Goal: Transaction & Acquisition: Purchase product/service

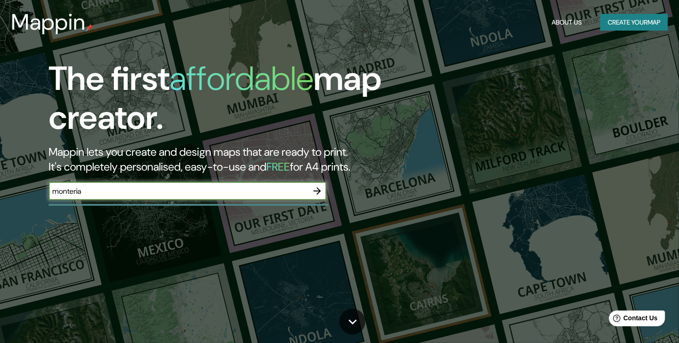
type input "monteria"
click at [653, 25] on button "Create your map" at bounding box center [635, 22] width 68 height 17
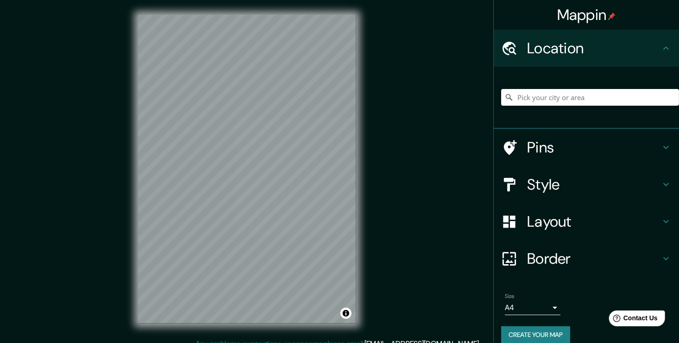
click at [563, 43] on h4 "Location" at bounding box center [593, 48] width 133 height 19
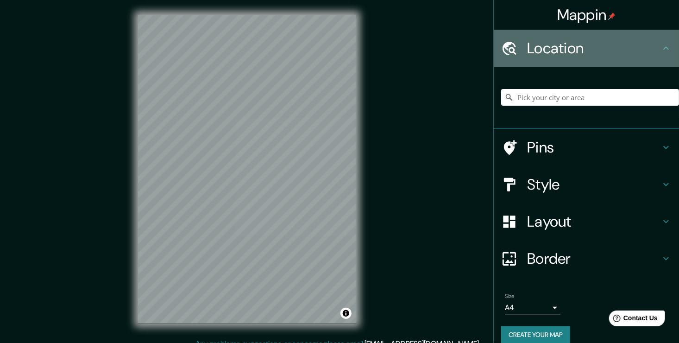
click at [649, 46] on h4 "Location" at bounding box center [593, 48] width 133 height 19
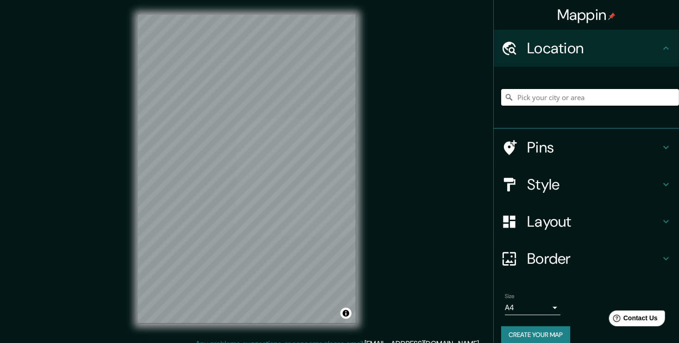
click at [617, 99] on input "Pick your city or area" at bounding box center [590, 97] width 178 height 17
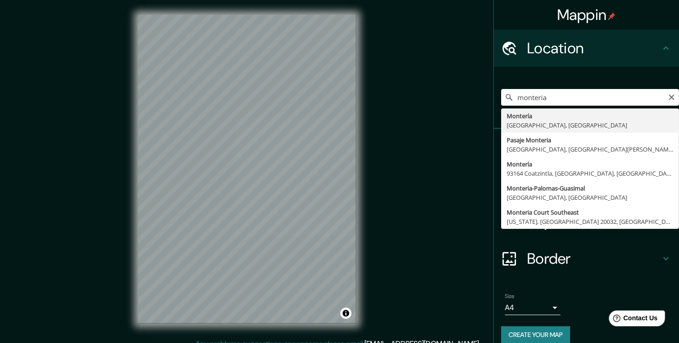
type input "Montería, [GEOGRAPHIC_DATA], [GEOGRAPHIC_DATA]"
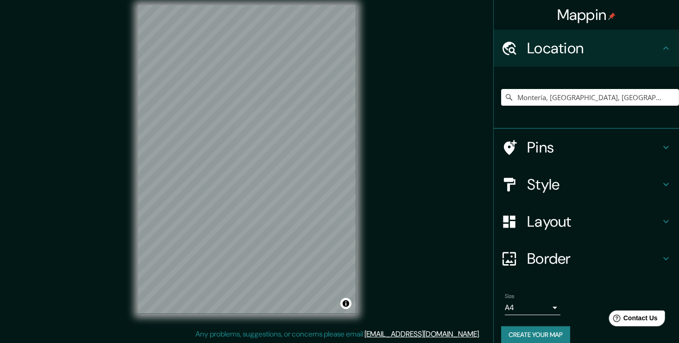
scroll to position [10, 0]
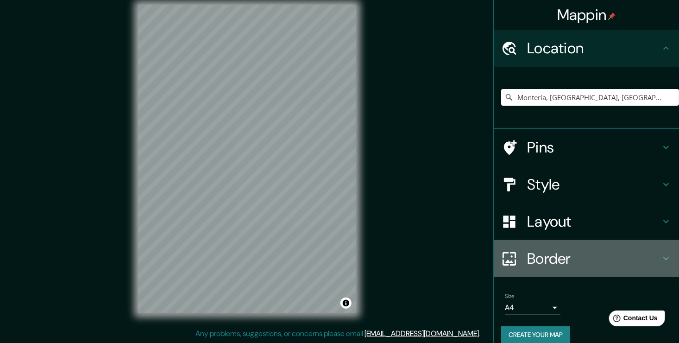
click at [661, 260] on icon at bounding box center [666, 258] width 11 height 11
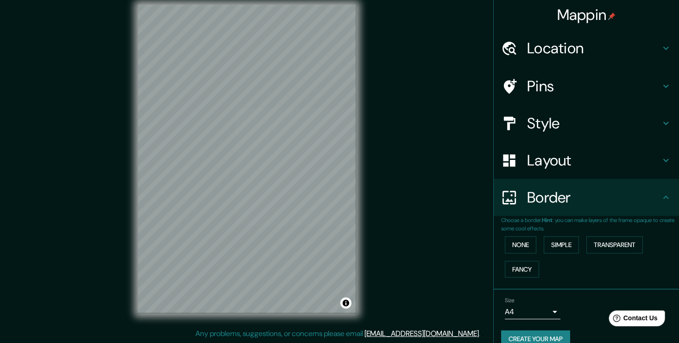
click at [541, 303] on div "Size A4 single" at bounding box center [533, 308] width 56 height 22
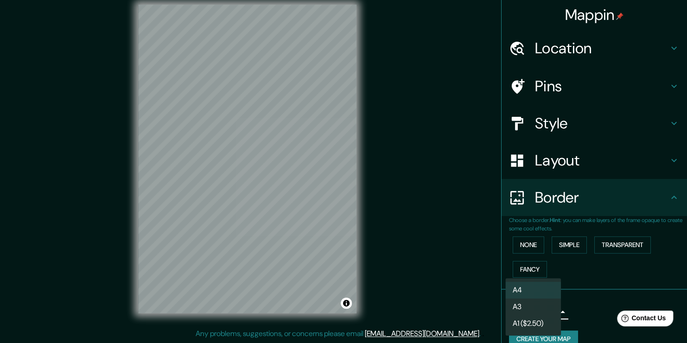
click at [547, 312] on body "Mappin Location [GEOGRAPHIC_DATA], [GEOGRAPHIC_DATA], [GEOGRAPHIC_DATA] Pins St…" at bounding box center [343, 161] width 687 height 343
click at [540, 295] on li "A4" at bounding box center [533, 290] width 56 height 17
click at [544, 313] on body "Mappin Location [GEOGRAPHIC_DATA], [GEOGRAPHIC_DATA], [GEOGRAPHIC_DATA] Pins St…" at bounding box center [343, 161] width 687 height 343
click at [540, 288] on li "A4" at bounding box center [533, 290] width 56 height 17
click at [547, 310] on body "Mappin Location [GEOGRAPHIC_DATA], [GEOGRAPHIC_DATA], [GEOGRAPHIC_DATA] Pins St…" at bounding box center [343, 161] width 687 height 343
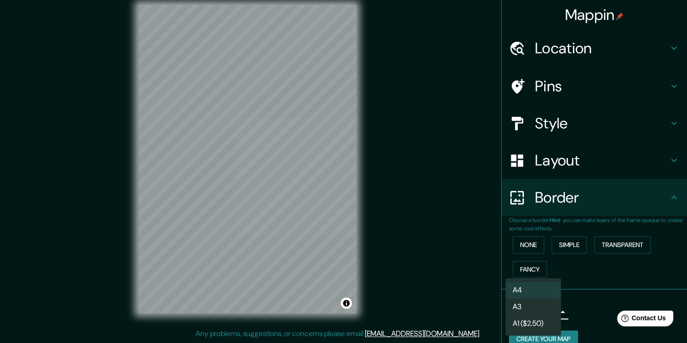
click at [545, 305] on li "A3" at bounding box center [533, 306] width 56 height 17
type input "a4"
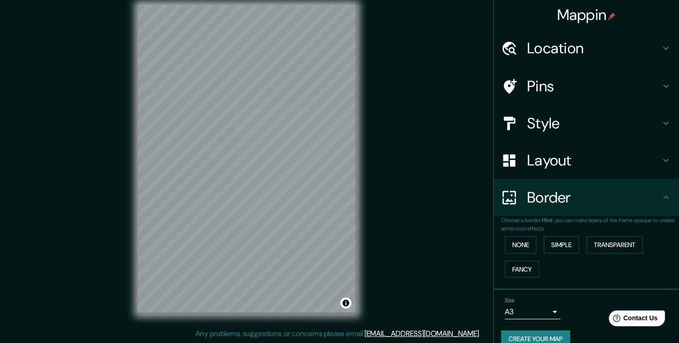
click at [569, 52] on h4 "Location" at bounding box center [593, 48] width 133 height 19
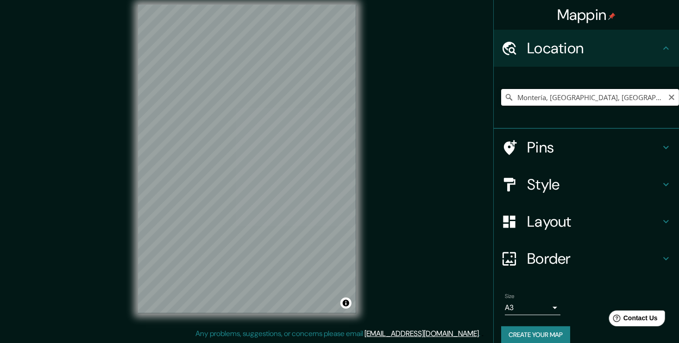
click at [540, 96] on input "Montería, [GEOGRAPHIC_DATA], [GEOGRAPHIC_DATA]" at bounding box center [590, 97] width 178 height 17
click at [668, 95] on icon "Clear" at bounding box center [671, 97] width 7 height 7
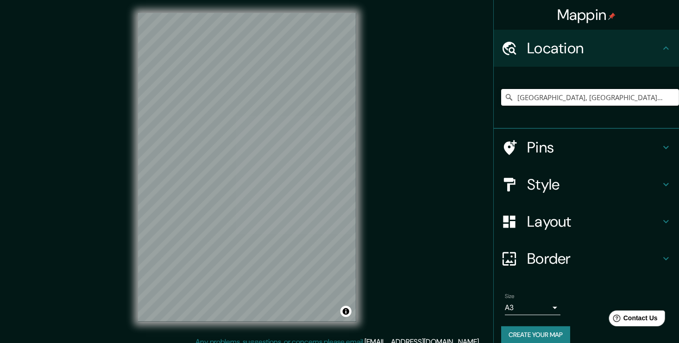
scroll to position [0, 0]
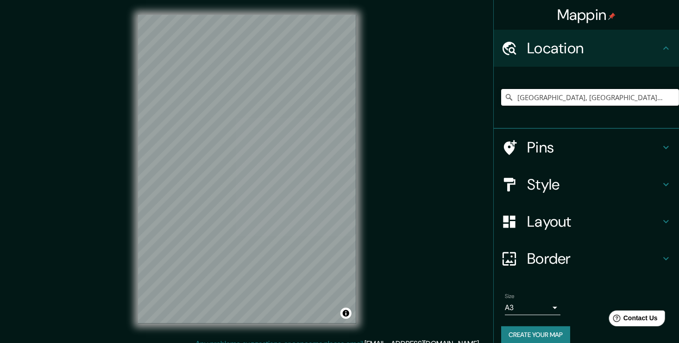
type input "[GEOGRAPHIC_DATA], [GEOGRAPHIC_DATA], [GEOGRAPHIC_DATA]"
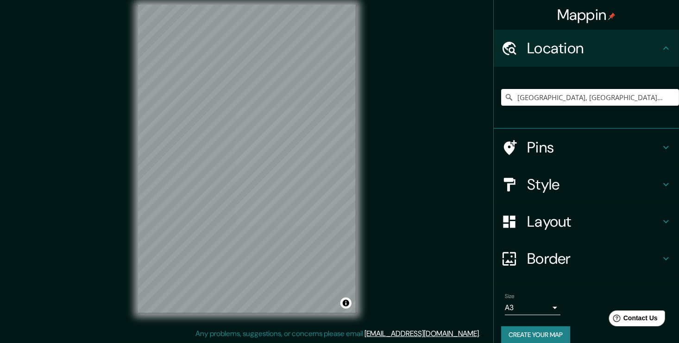
click at [136, 146] on div "© Mapbox © OpenStreetMap Improve this map" at bounding box center [247, 159] width 248 height 338
